Goal: Information Seeking & Learning: Stay updated

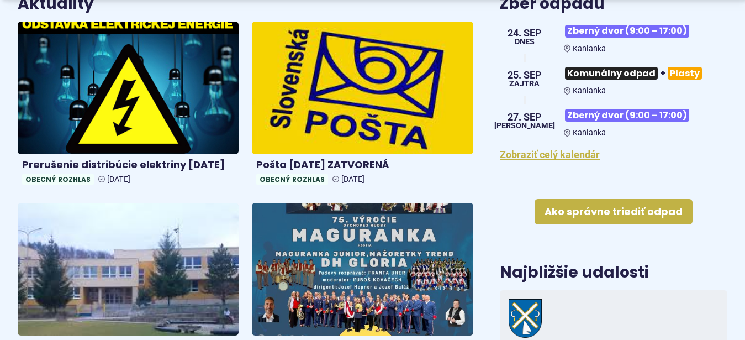
scroll to position [451, 0]
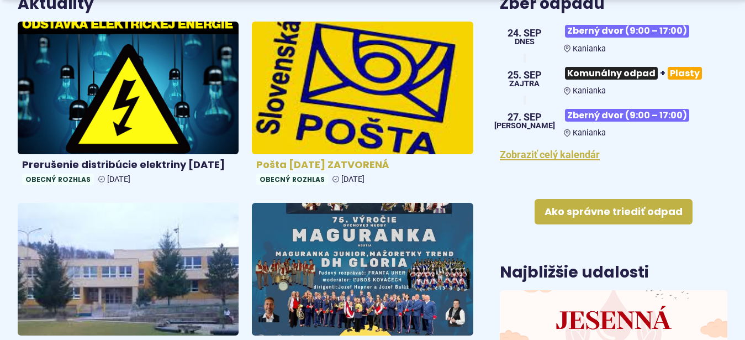
click at [352, 90] on img at bounding box center [362, 88] width 254 height 152
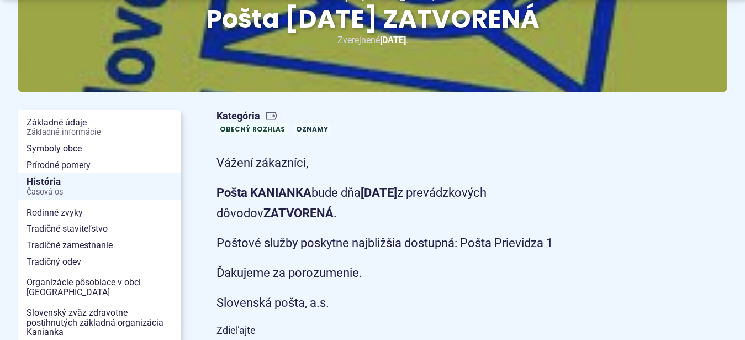
scroll to position [225, 0]
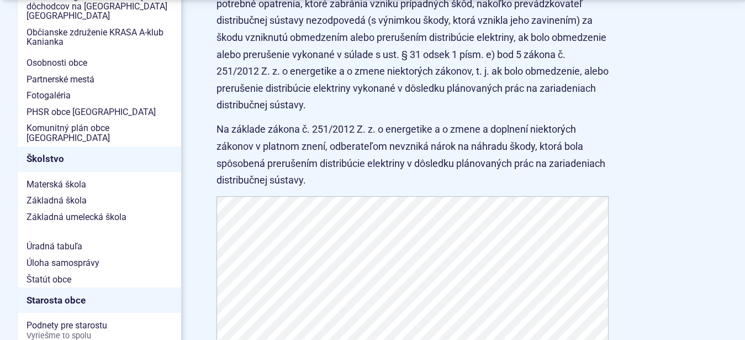
scroll to position [564, 0]
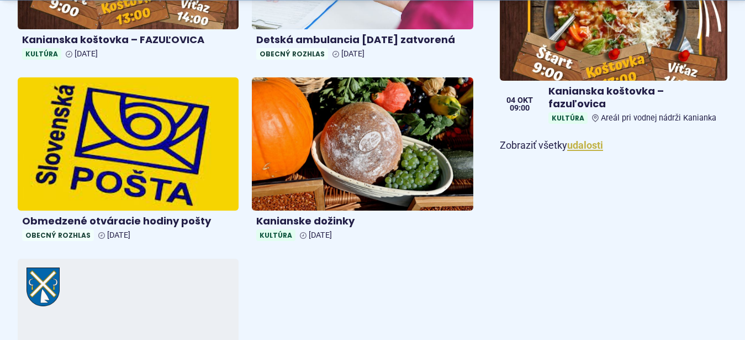
scroll to position [958, 0]
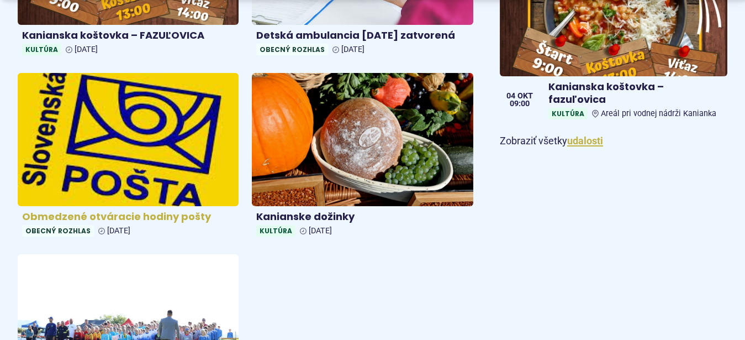
click at [141, 136] on img at bounding box center [128, 139] width 254 height 152
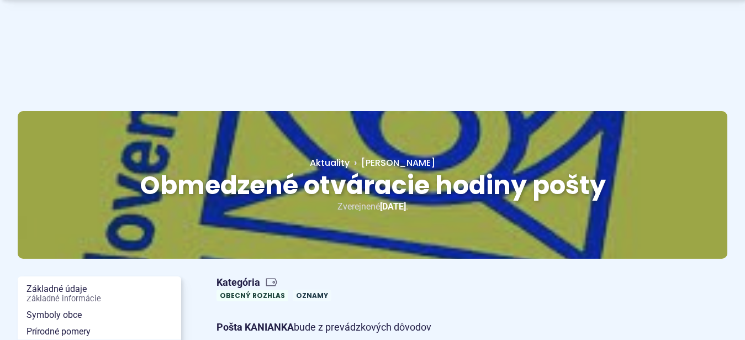
scroll to position [282, 0]
